Goal: Task Accomplishment & Management: Use online tool/utility

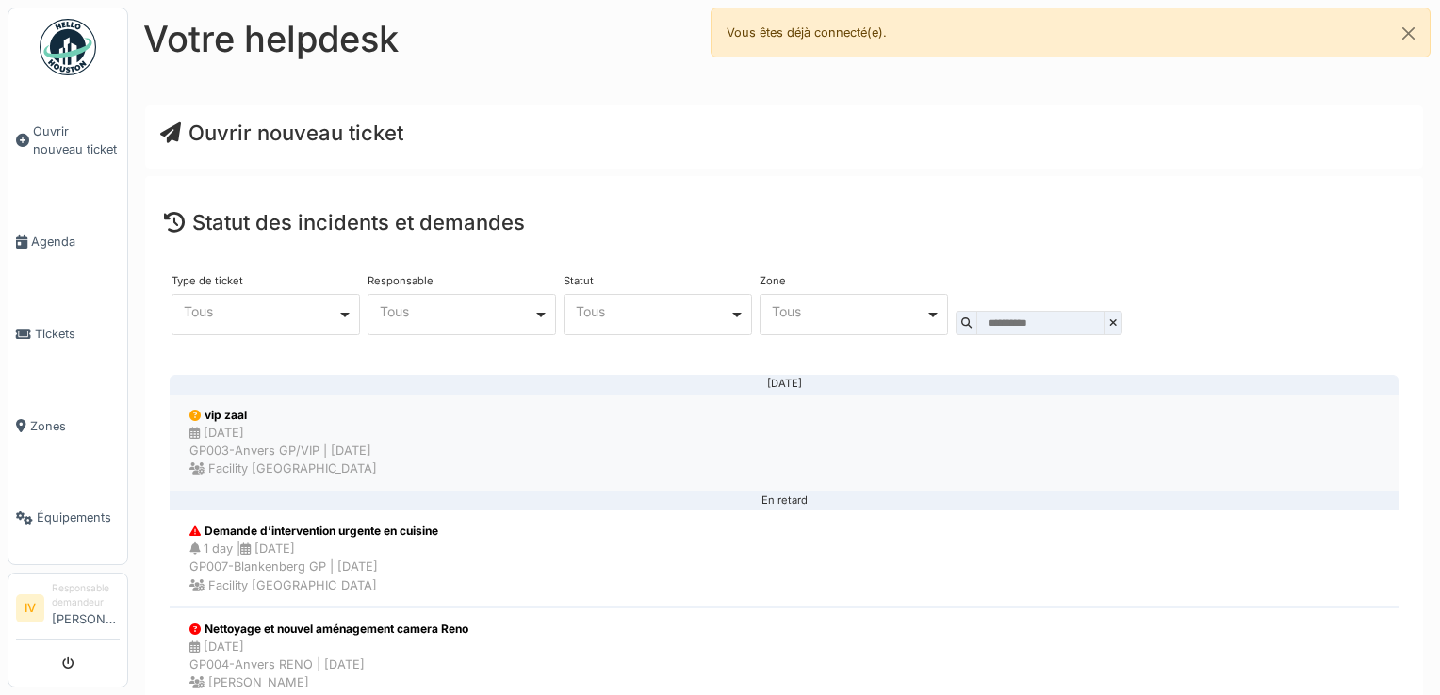
click at [249, 444] on div "[DATE] GP003-Anvers GP/VIP | [DATE] Facility [GEOGRAPHIC_DATA]" at bounding box center [283, 451] width 188 height 55
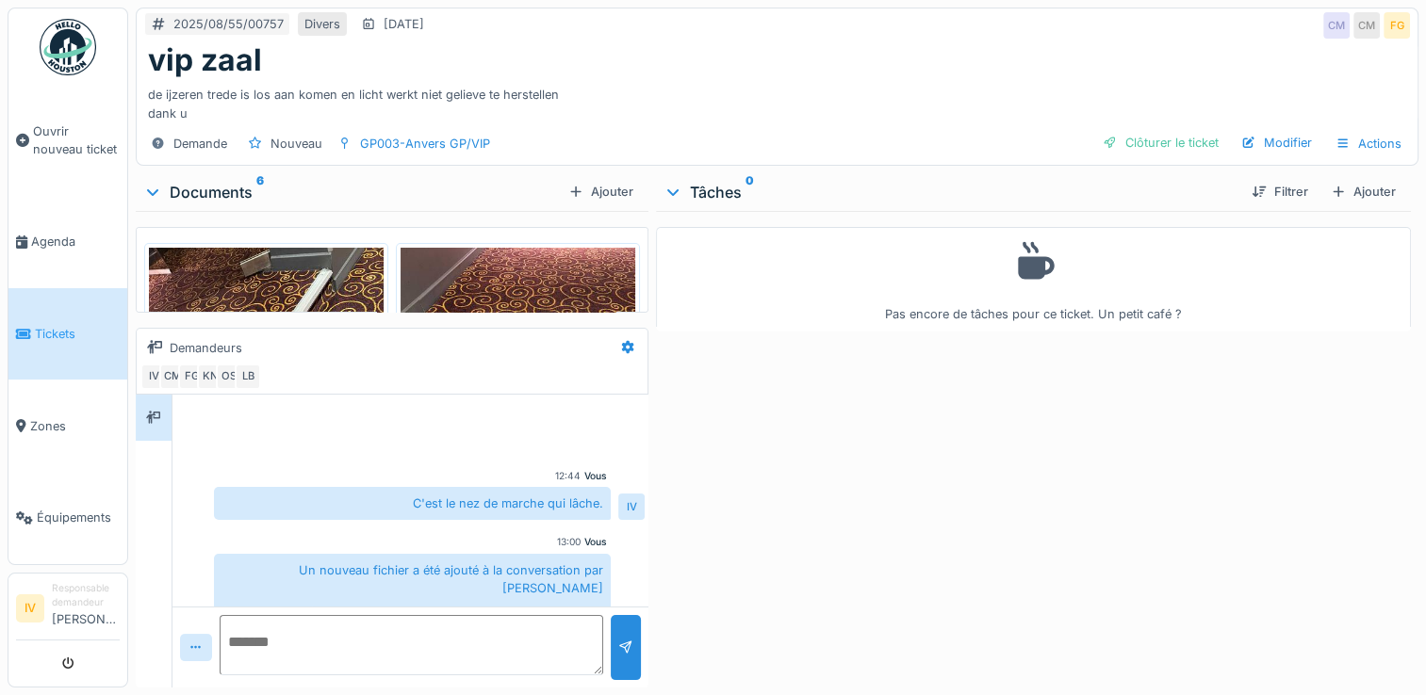
scroll to position [583, 0]
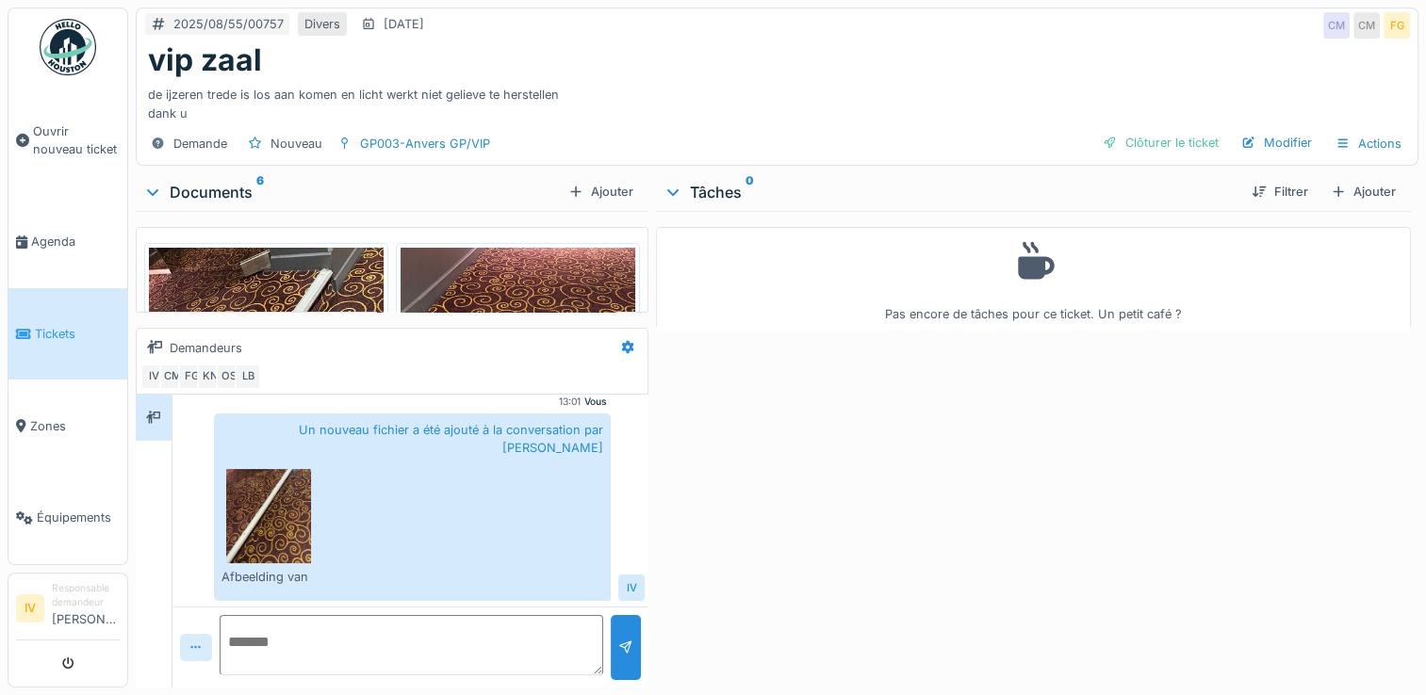
click at [192, 649] on icon at bounding box center [195, 648] width 15 height 12
click at [199, 611] on icon at bounding box center [194, 605] width 13 height 10
click at [604, 193] on div "Ajouter" at bounding box center [601, 191] width 80 height 25
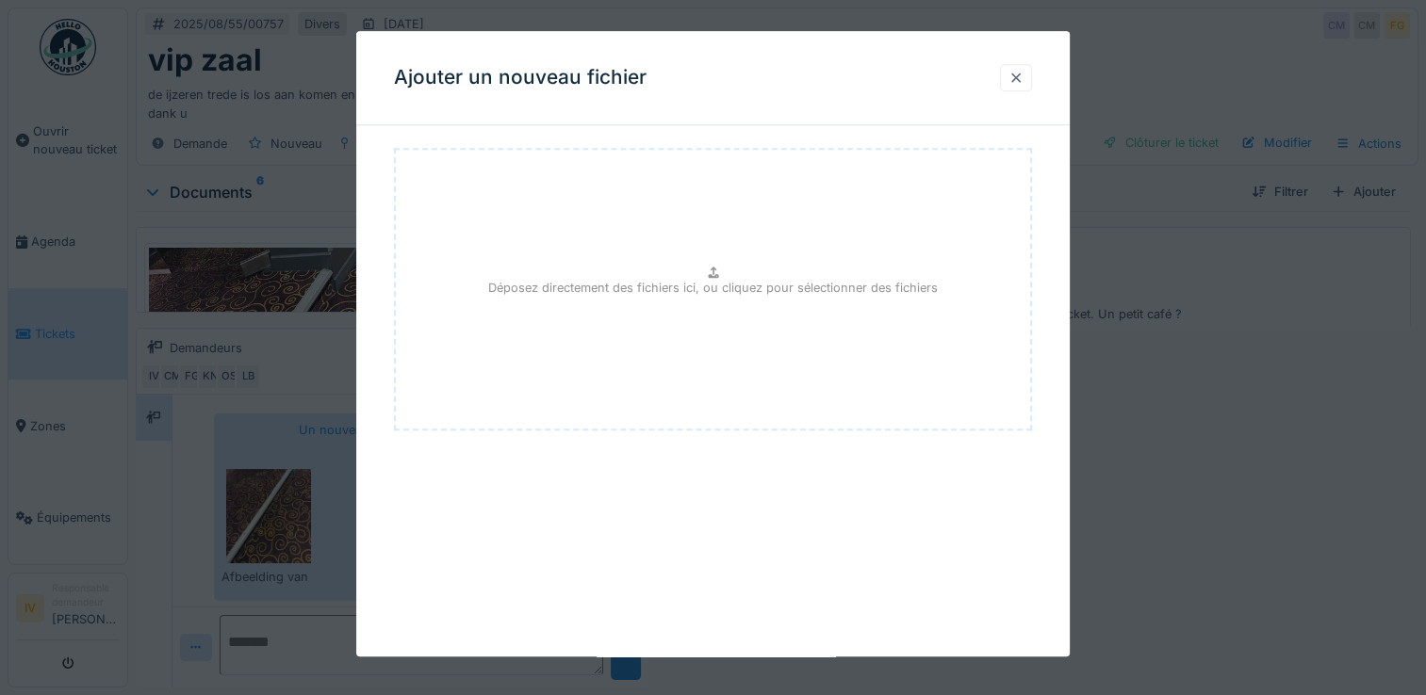
click at [1022, 82] on div at bounding box center [1015, 78] width 15 height 18
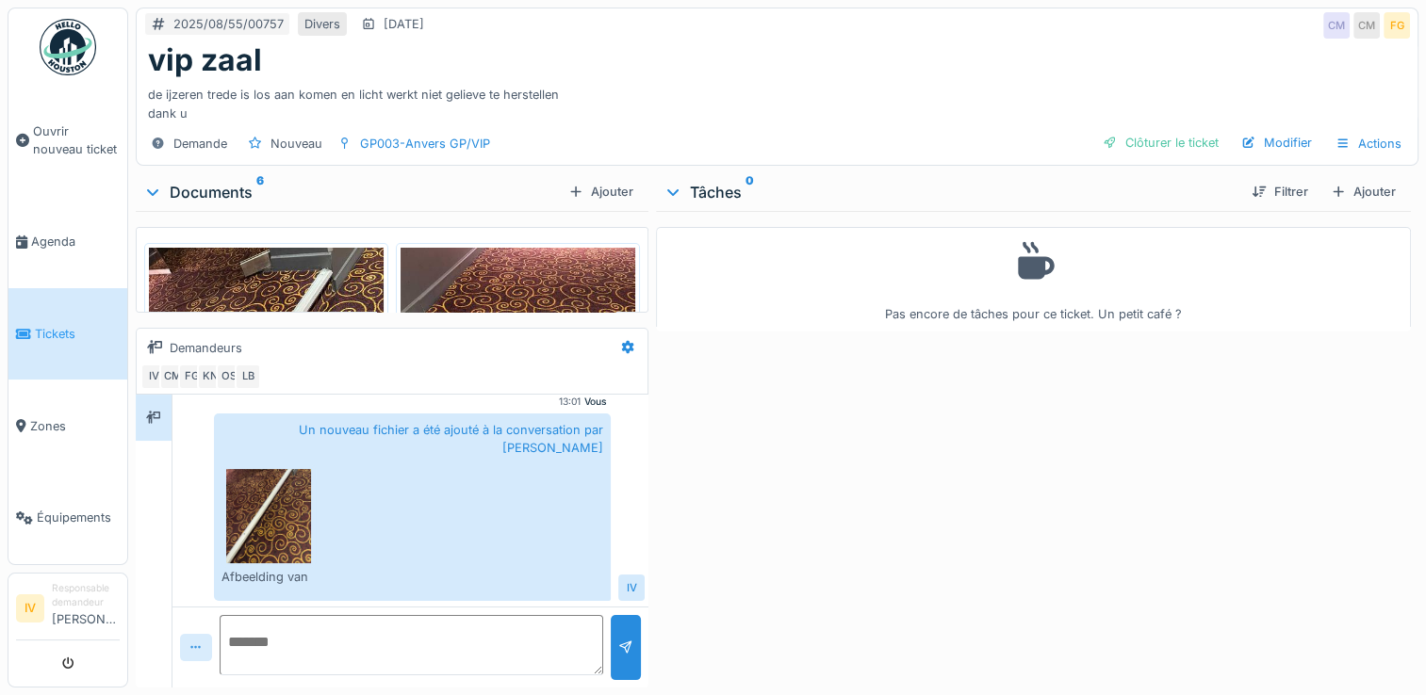
click at [194, 655] on div at bounding box center [195, 648] width 15 height 18
click at [208, 608] on div "Fichier…" at bounding box center [224, 607] width 78 height 28
click at [589, 189] on div "Ajouter" at bounding box center [601, 191] width 80 height 25
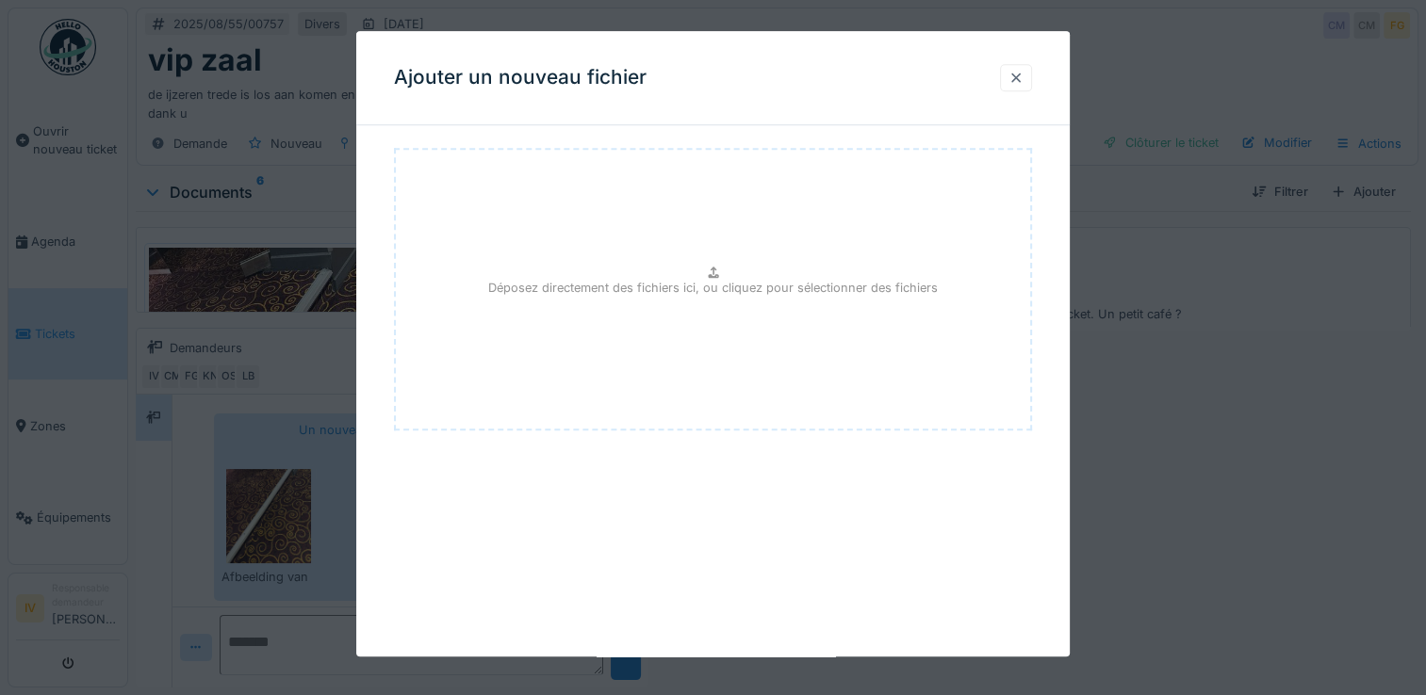
click at [1022, 80] on div at bounding box center [1015, 78] width 15 height 18
